Goal: Task Accomplishment & Management: Manage account settings

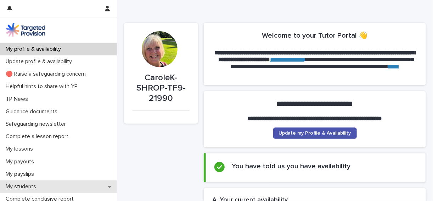
click at [27, 186] on p "My students" at bounding box center [22, 186] width 39 height 7
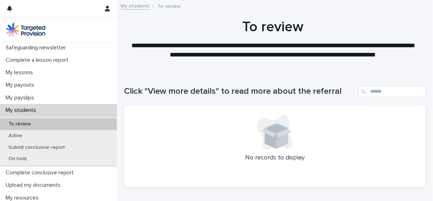
scroll to position [77, 0]
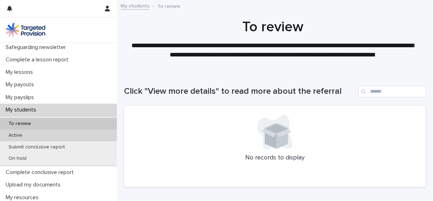
click at [67, 136] on div "Active" at bounding box center [58, 135] width 117 height 12
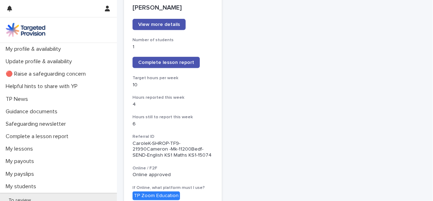
scroll to position [111, 0]
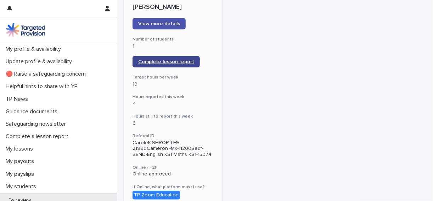
click at [170, 63] on span "Complete lesson report" at bounding box center [166, 61] width 56 height 5
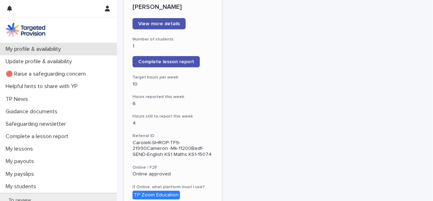
click at [57, 49] on p "My profile & availability" at bounding box center [35, 49] width 64 height 7
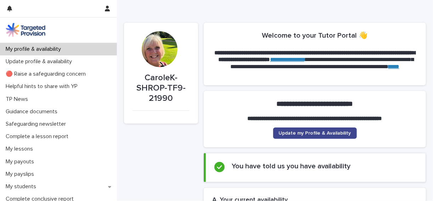
click at [321, 136] on link "Update my Profile & Availability" at bounding box center [315, 132] width 84 height 11
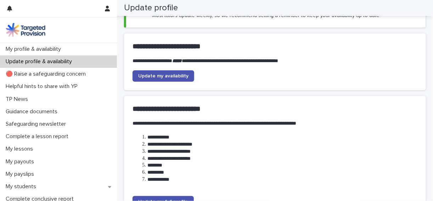
scroll to position [65, 0]
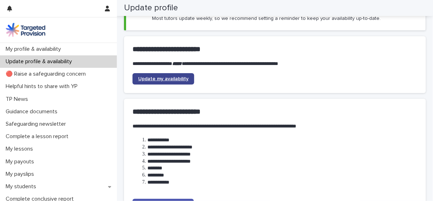
click at [181, 78] on span "Update my availability" at bounding box center [163, 78] width 50 height 5
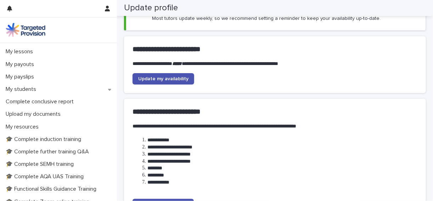
scroll to position [106, 0]
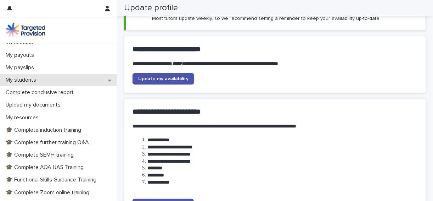
click at [66, 79] on div "My students" at bounding box center [58, 80] width 117 height 12
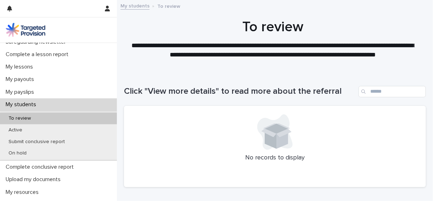
scroll to position [89, 0]
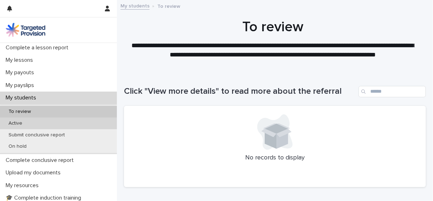
click at [83, 119] on div "Active" at bounding box center [58, 123] width 117 height 12
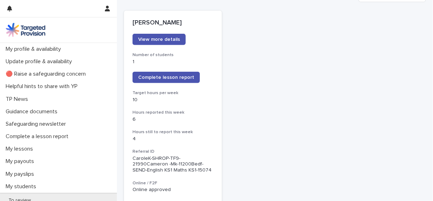
scroll to position [97, 0]
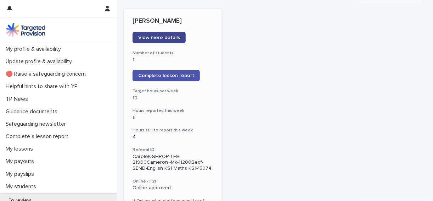
click at [173, 38] on span "View more details" at bounding box center [159, 37] width 42 height 5
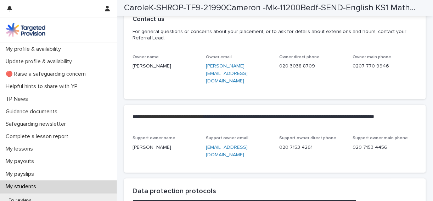
scroll to position [1704, 0]
